Goal: Use online tool/utility: Use online tool/utility

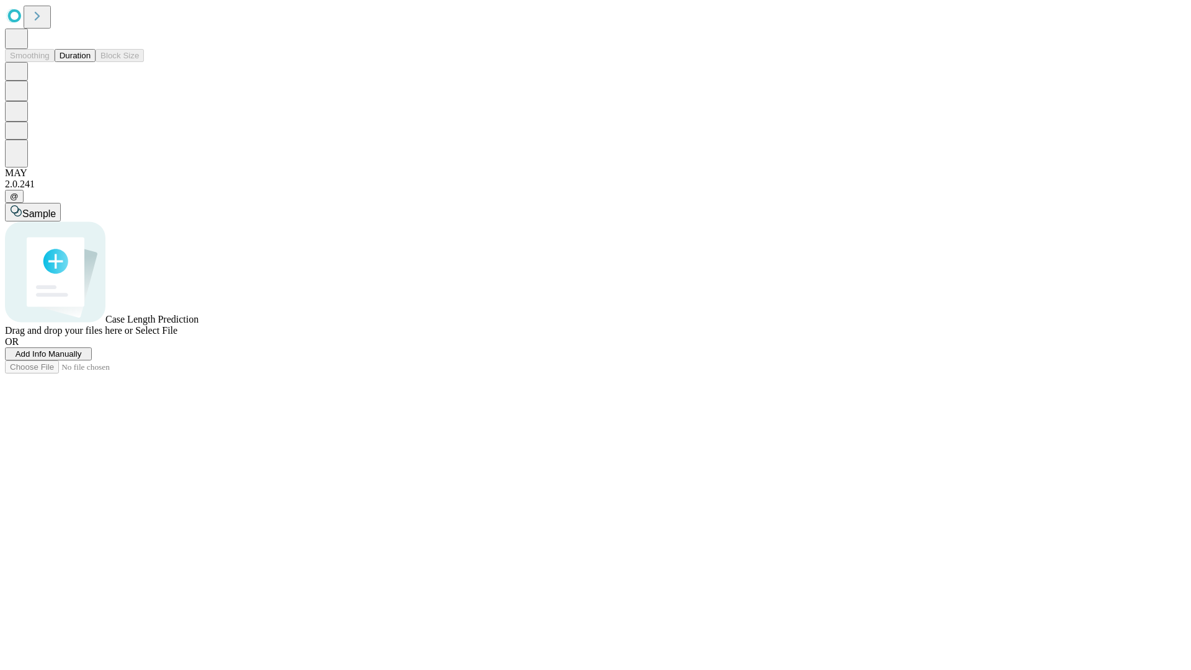
click at [82, 358] on span "Add Info Manually" at bounding box center [49, 353] width 66 height 9
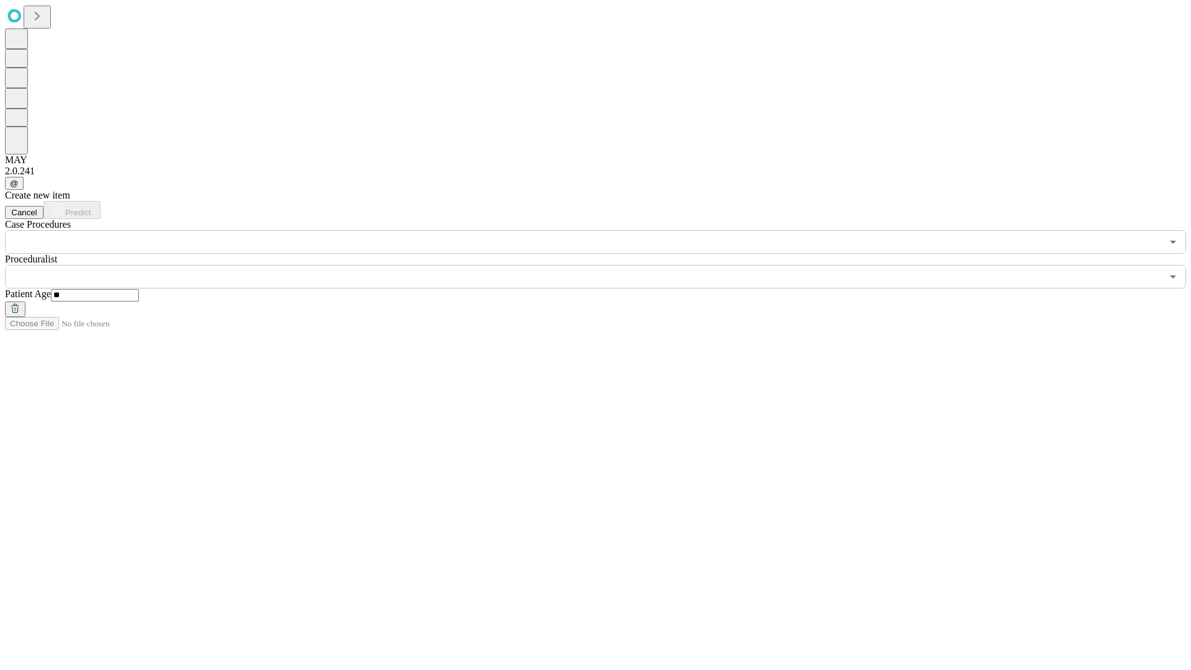
type input "**"
click at [604, 265] on input "text" at bounding box center [583, 277] width 1157 height 24
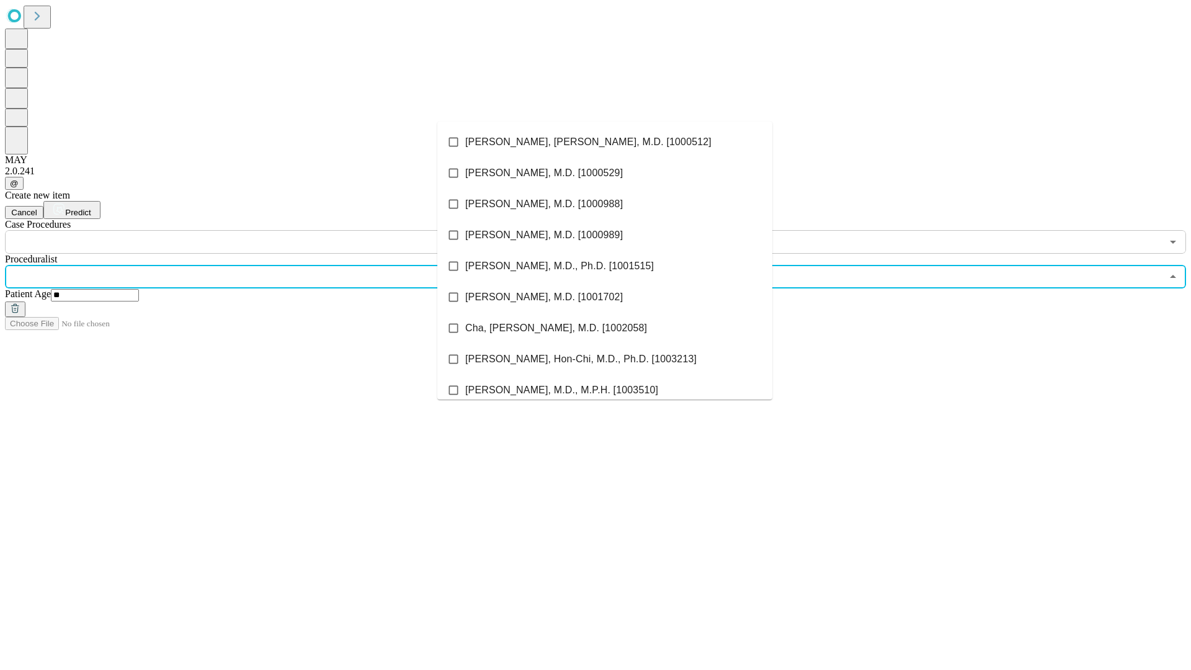
click at [605, 142] on li "[PERSON_NAME], [PERSON_NAME], M.D. [1000512]" at bounding box center [604, 142] width 335 height 31
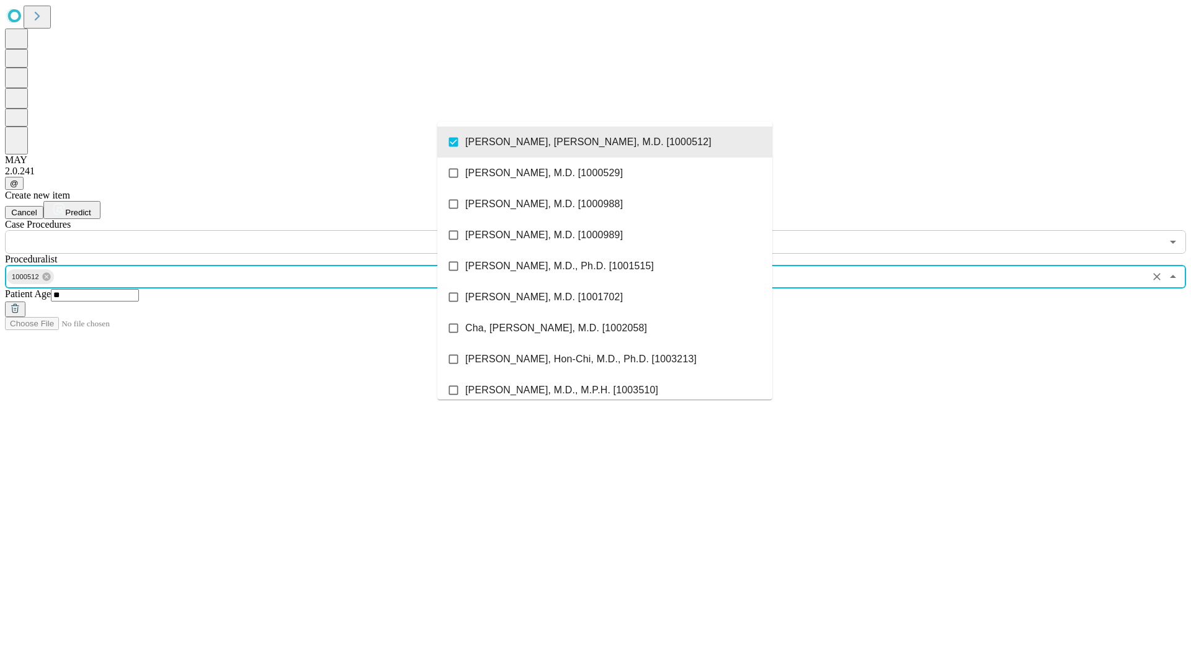
click at [260, 230] on input "text" at bounding box center [583, 242] width 1157 height 24
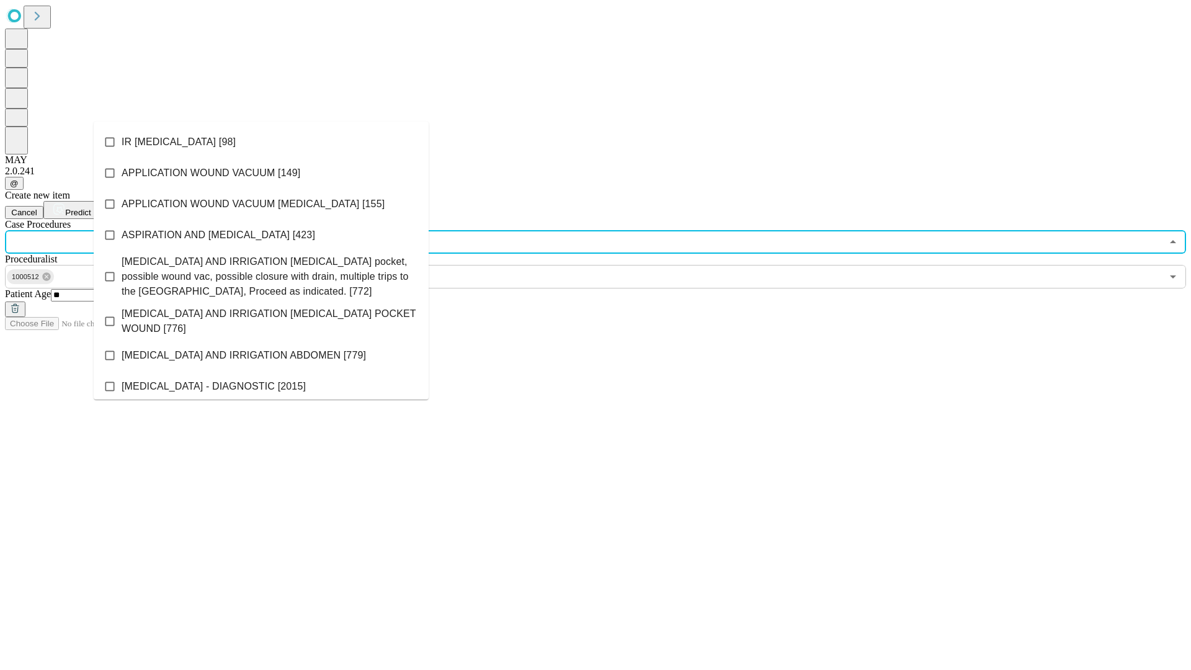
click at [261, 142] on li "IR [MEDICAL_DATA] [98]" at bounding box center [261, 142] width 335 height 31
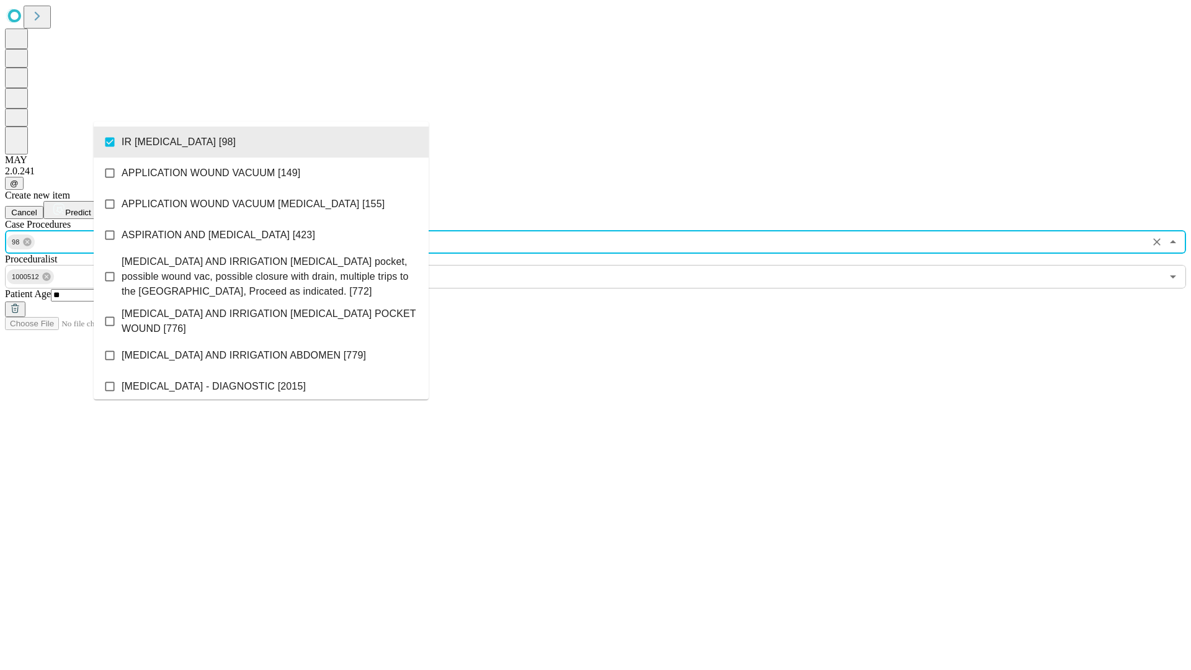
click at [91, 208] on span "Predict" at bounding box center [77, 212] width 25 height 9
